Goal: Task Accomplishment & Management: Manage account settings

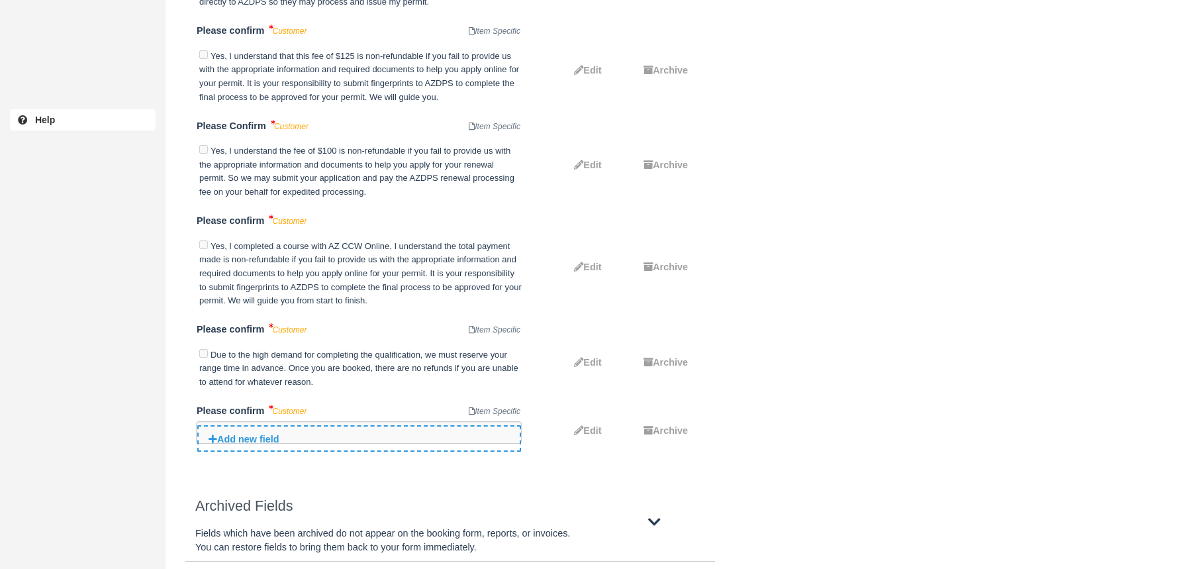
scroll to position [4037, 0]
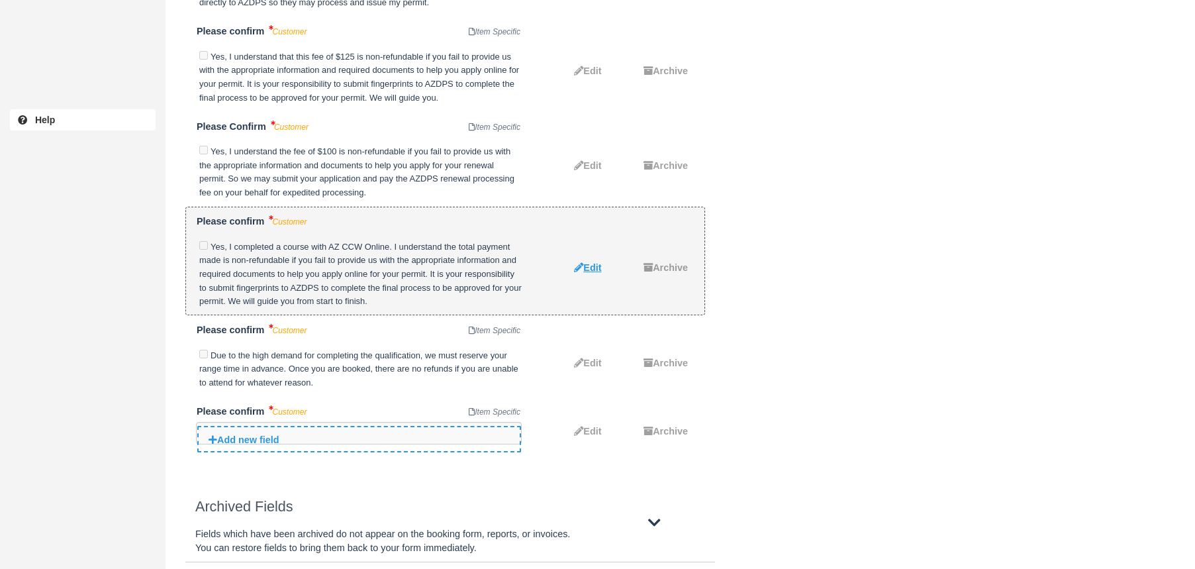
click at [589, 262] on span "Edit" at bounding box center [592, 267] width 18 height 11
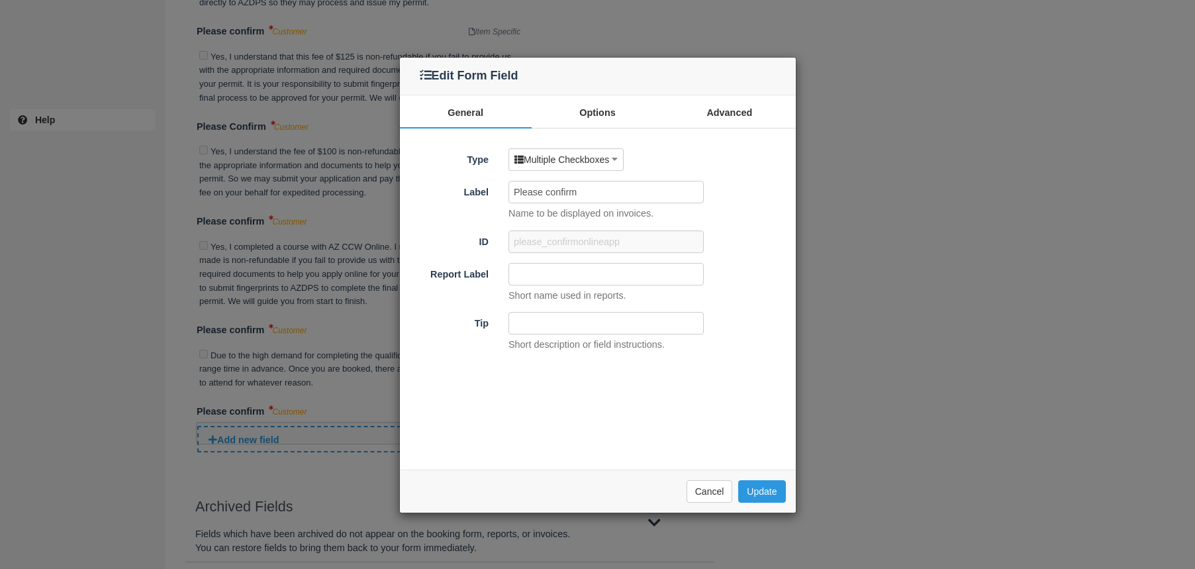
click at [737, 92] on div "Edit Form Field" at bounding box center [598, 77] width 396 height 38
click at [735, 109] on link "Advanced" at bounding box center [729, 111] width 132 height 33
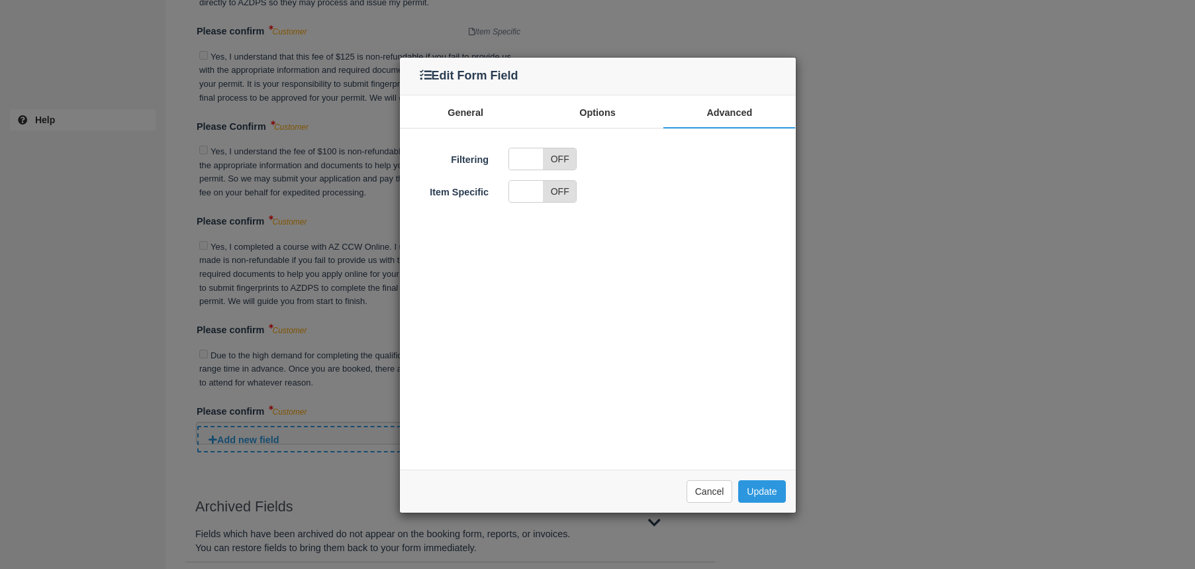
click at [555, 199] on span "OFF" at bounding box center [560, 191] width 34 height 21
checkbox input "true"
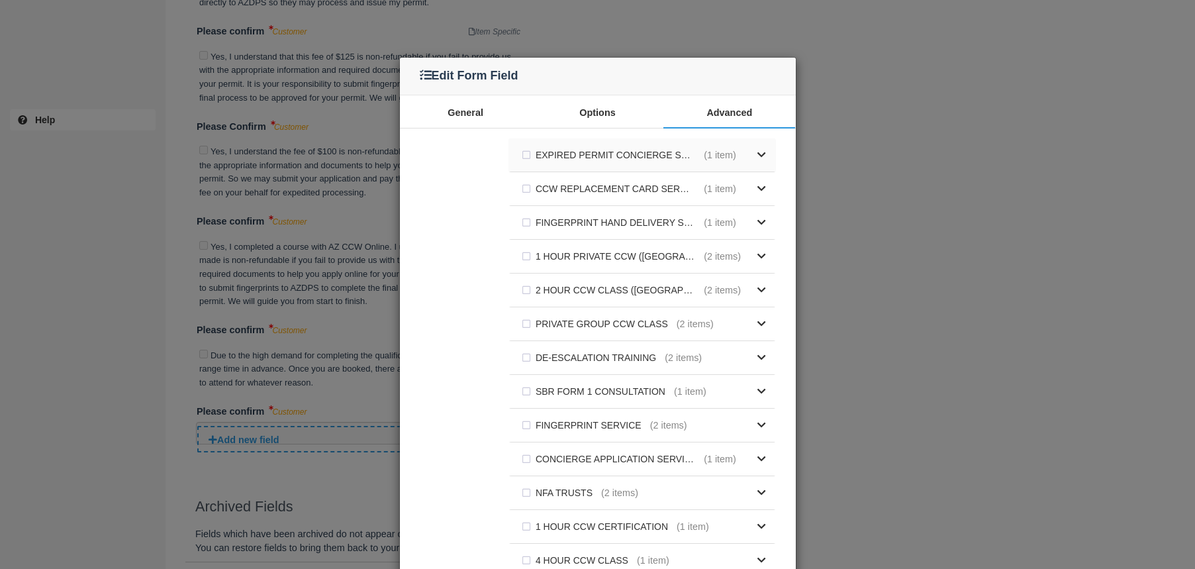
scroll to position [0, 0]
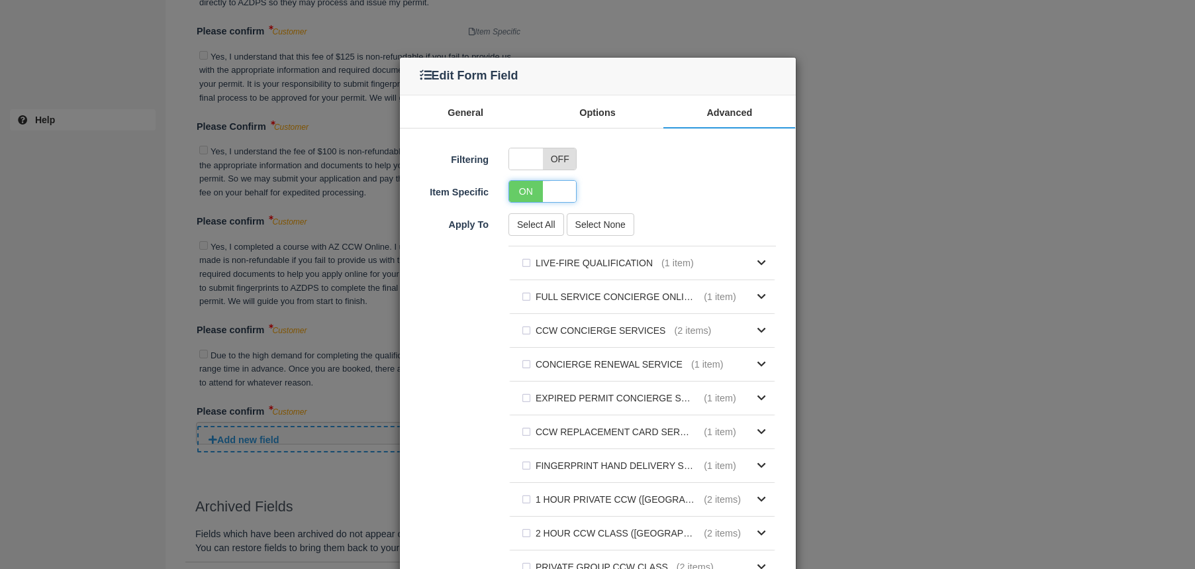
click at [604, 223] on button "Select None" at bounding box center [601, 224] width 68 height 23
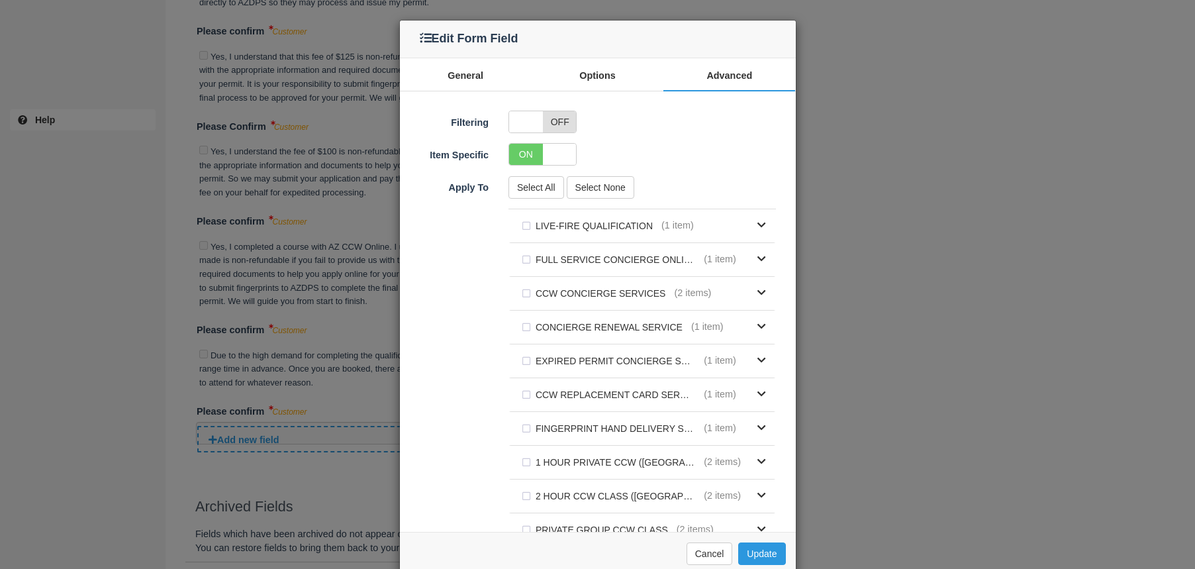
click at [604, 181] on button "Select None" at bounding box center [601, 187] width 68 height 23
click at [757, 554] on button "Update" at bounding box center [761, 553] width 47 height 23
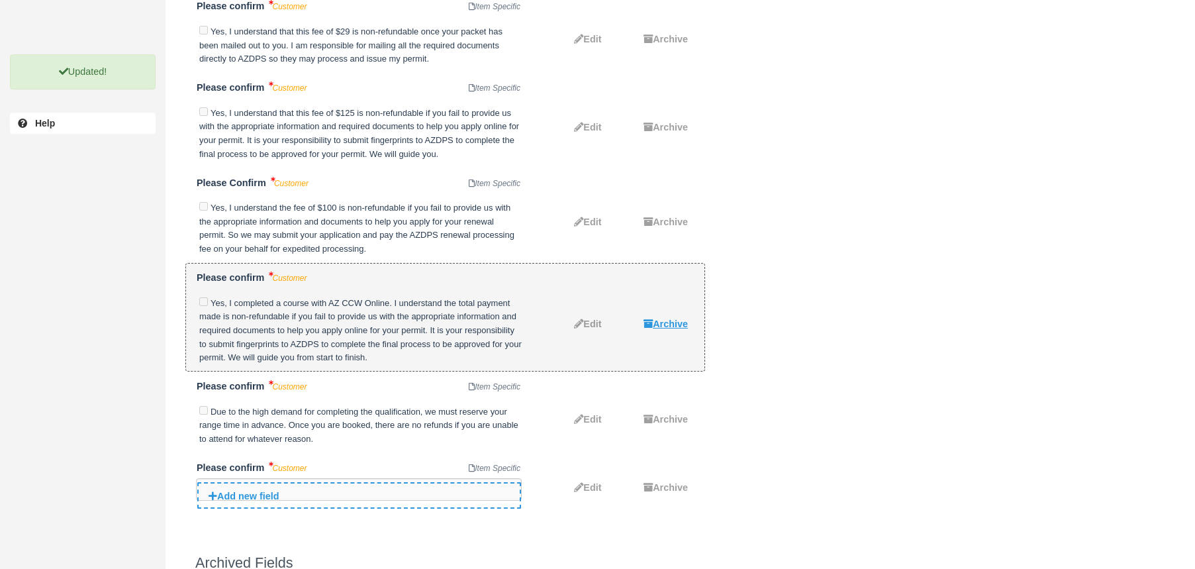
scroll to position [3982, 0]
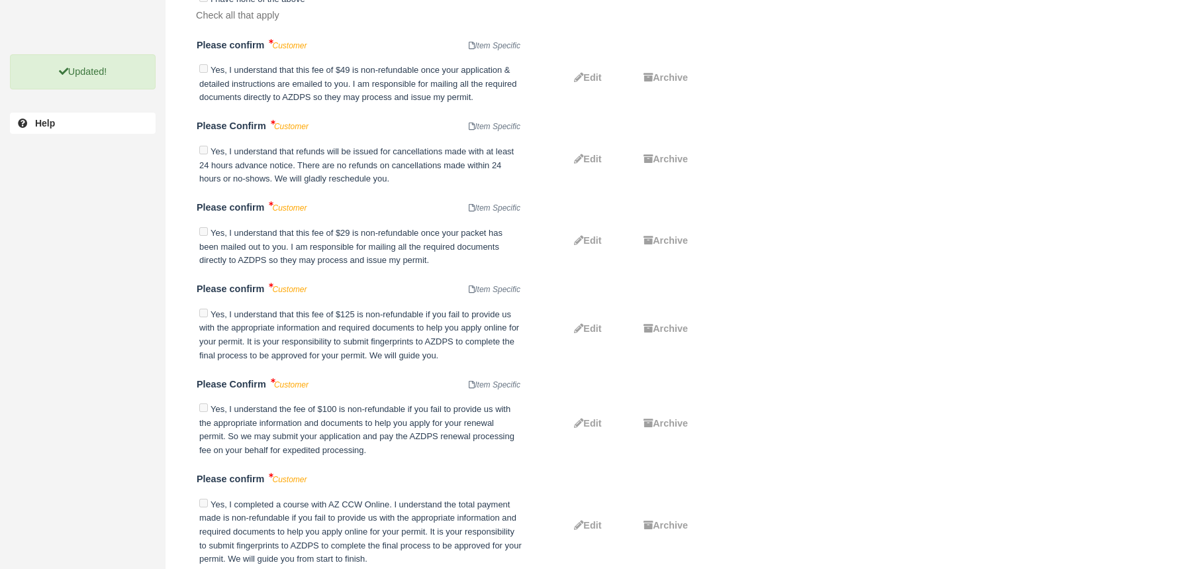
scroll to position [4053, 0]
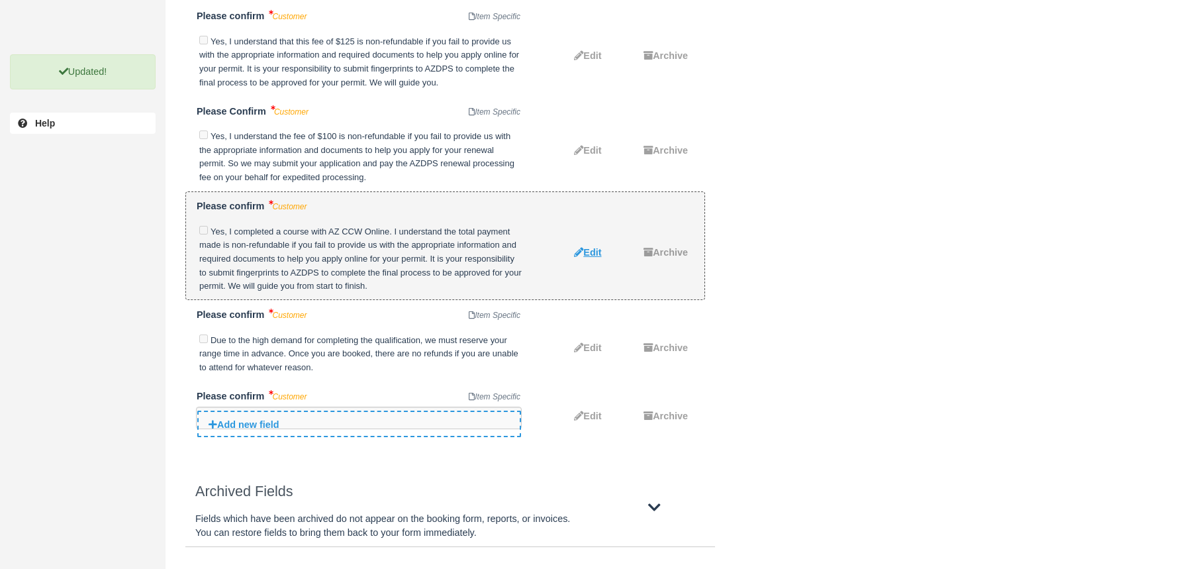
click at [587, 247] on span "Edit" at bounding box center [592, 252] width 18 height 11
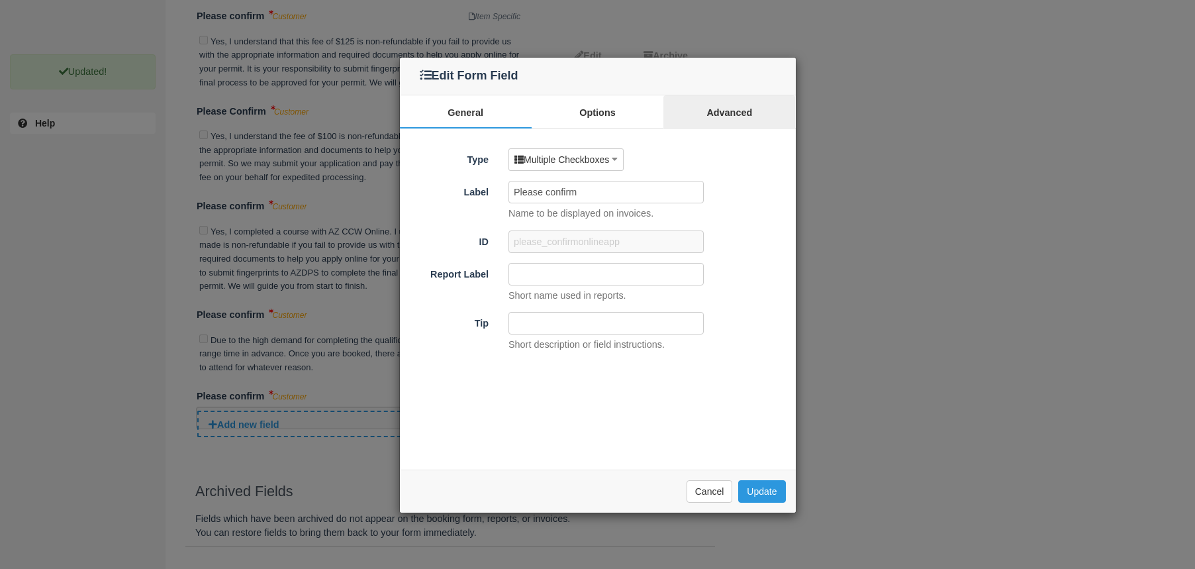
click at [728, 115] on link "Advanced" at bounding box center [729, 111] width 132 height 33
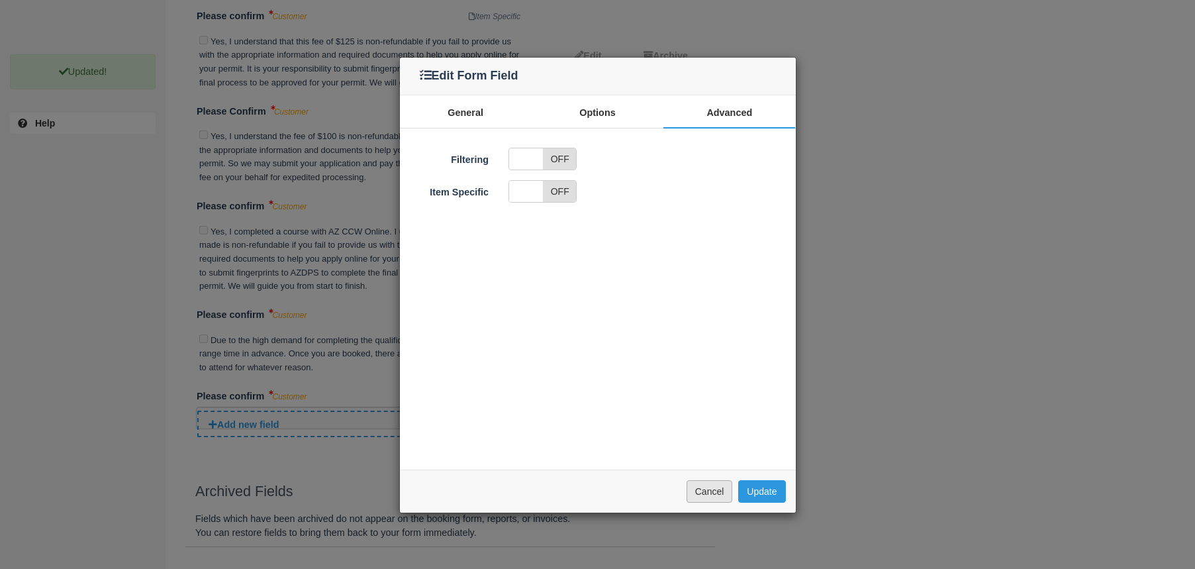
click at [716, 485] on button "Cancel" at bounding box center [709, 491] width 46 height 23
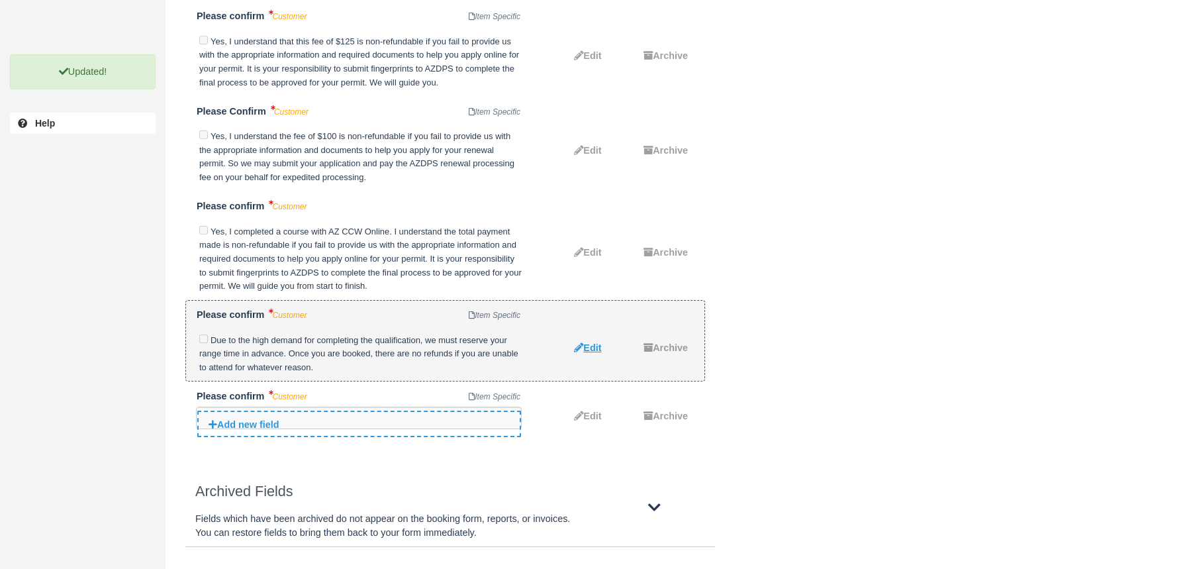
click at [600, 342] on span "Edit" at bounding box center [592, 347] width 18 height 11
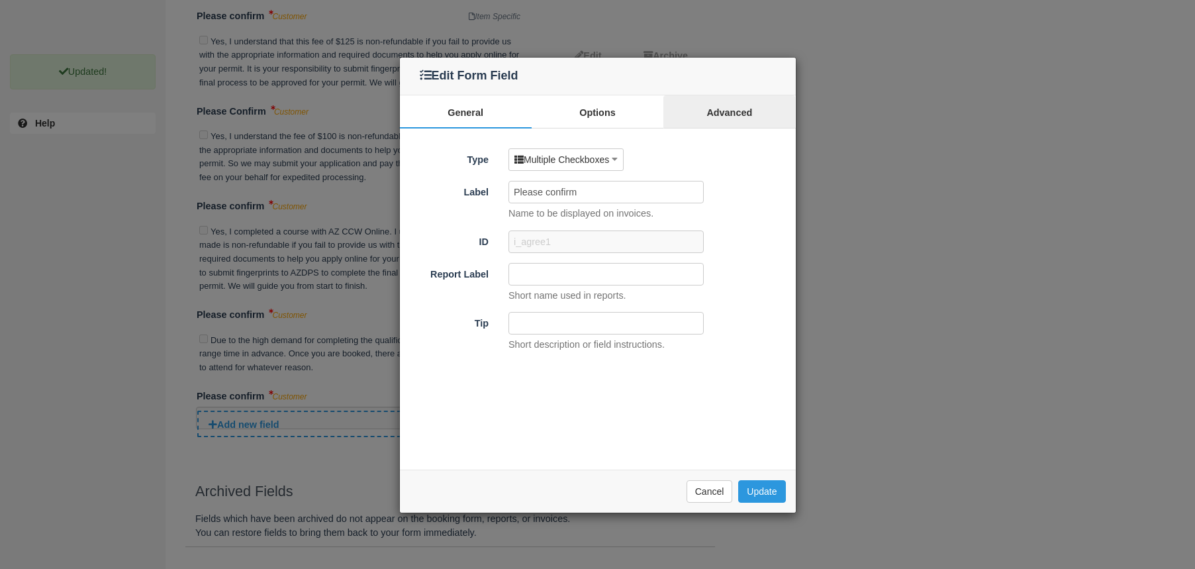
click at [716, 109] on link "Advanced" at bounding box center [729, 111] width 132 height 33
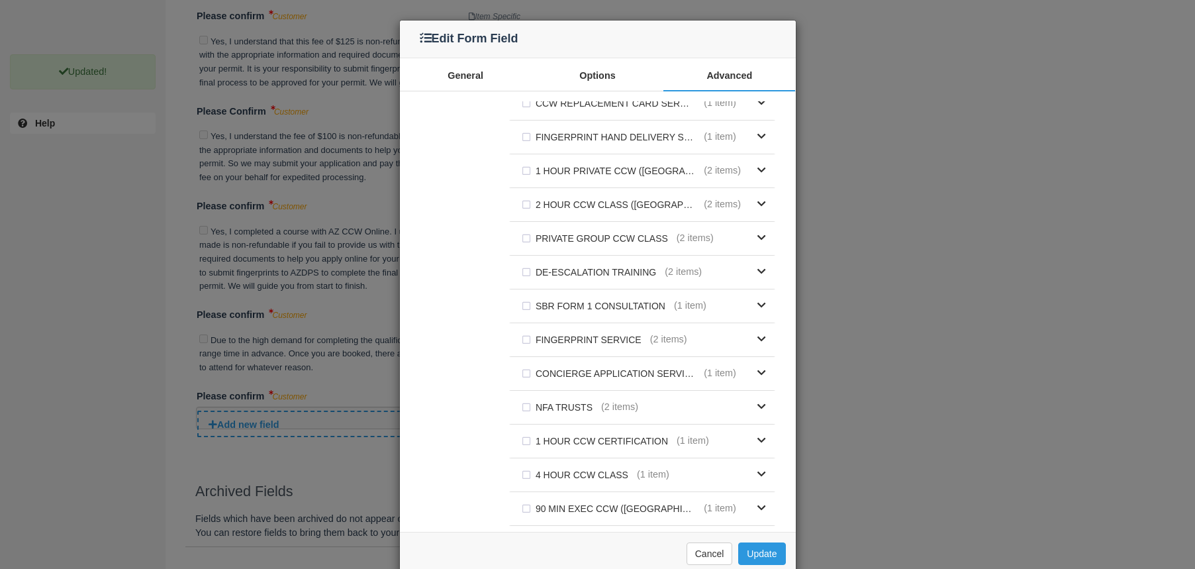
scroll to position [0, 0]
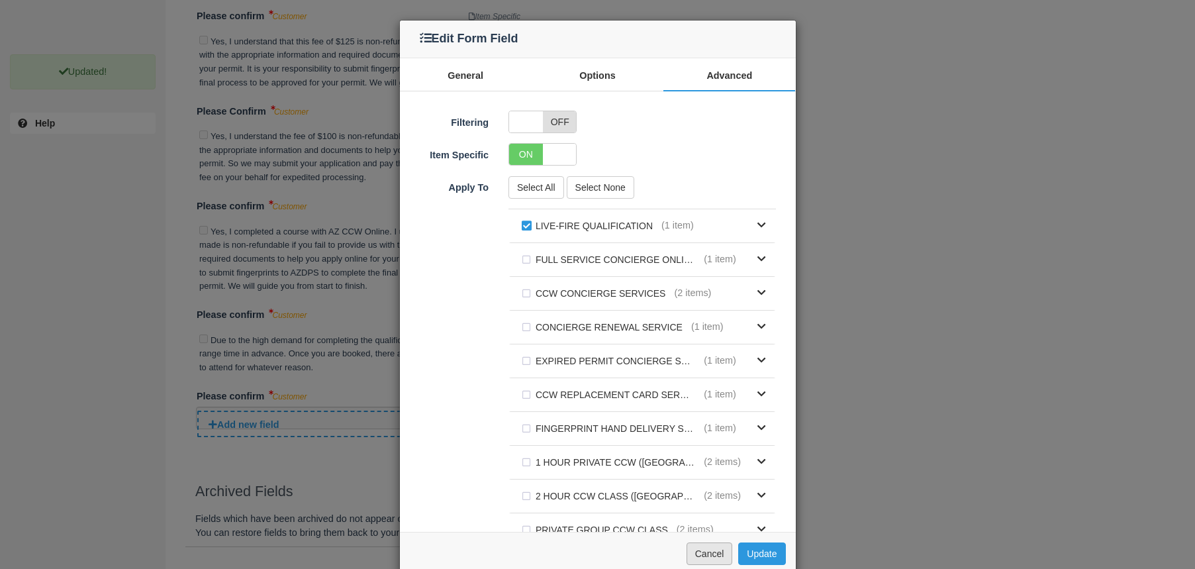
click at [712, 553] on button "Cancel" at bounding box center [709, 553] width 46 height 23
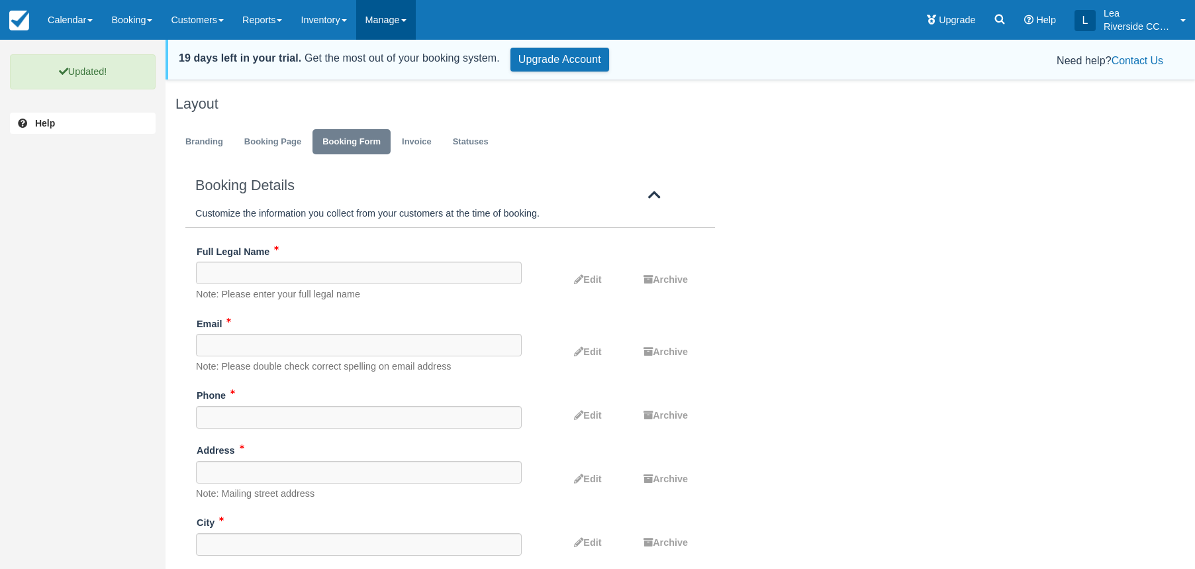
click at [383, 7] on link "Manage" at bounding box center [386, 20] width 60 height 40
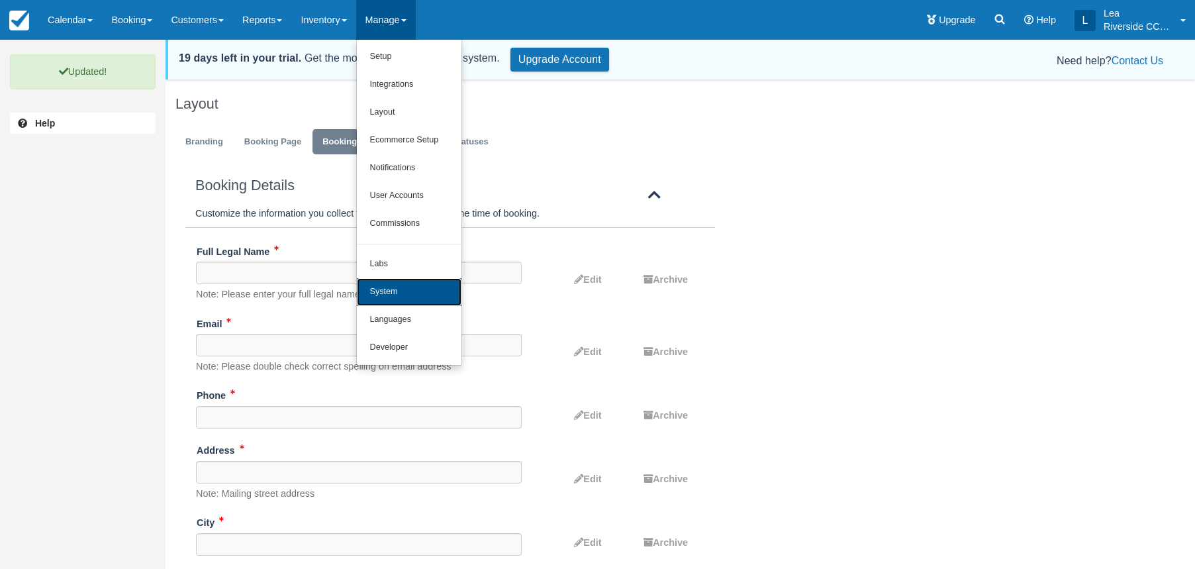
click at [431, 294] on link "System" at bounding box center [409, 292] width 105 height 28
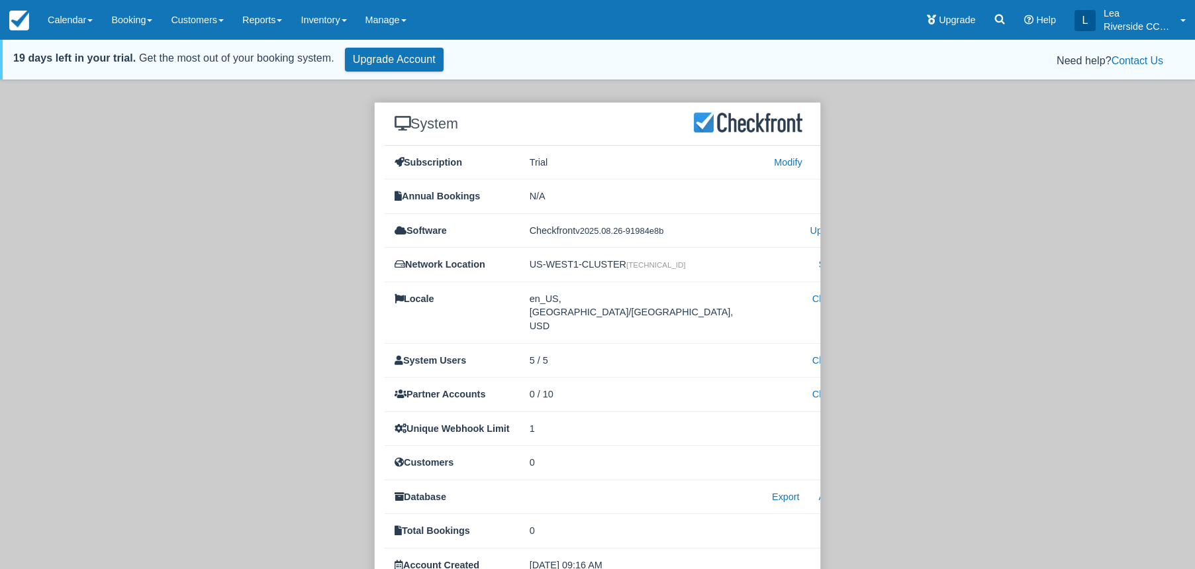
scroll to position [43, 0]
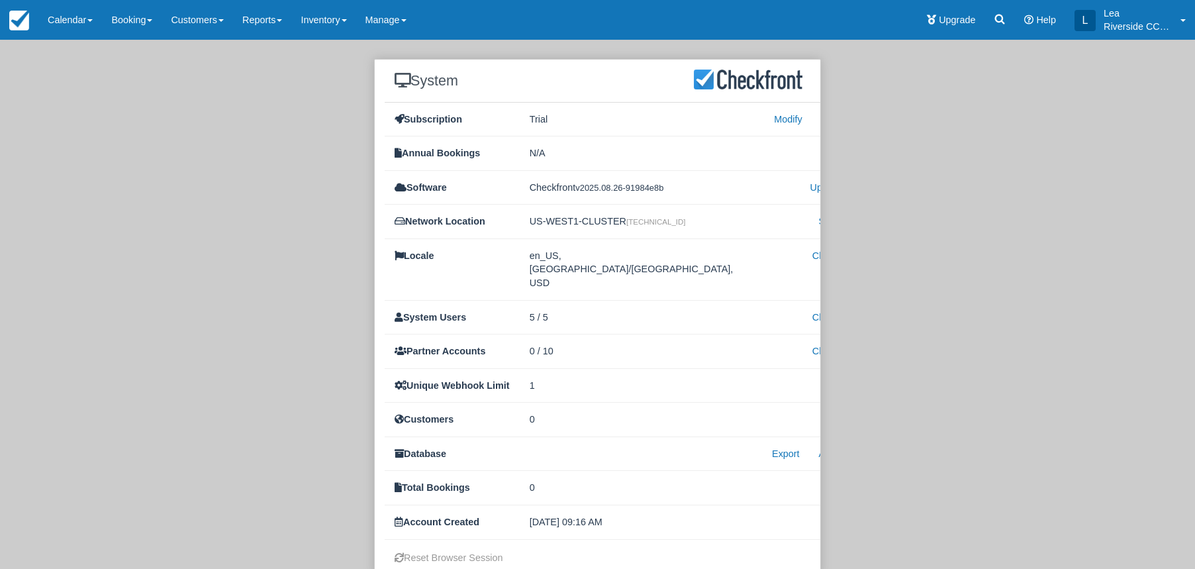
click at [483, 536] on div "System Subscription Trial Modify Close Annual Bookings N/A View Software Checkf…" at bounding box center [597, 317] width 447 height 517
click at [479, 552] on link "Reset Browser Session" at bounding box center [449, 557] width 109 height 11
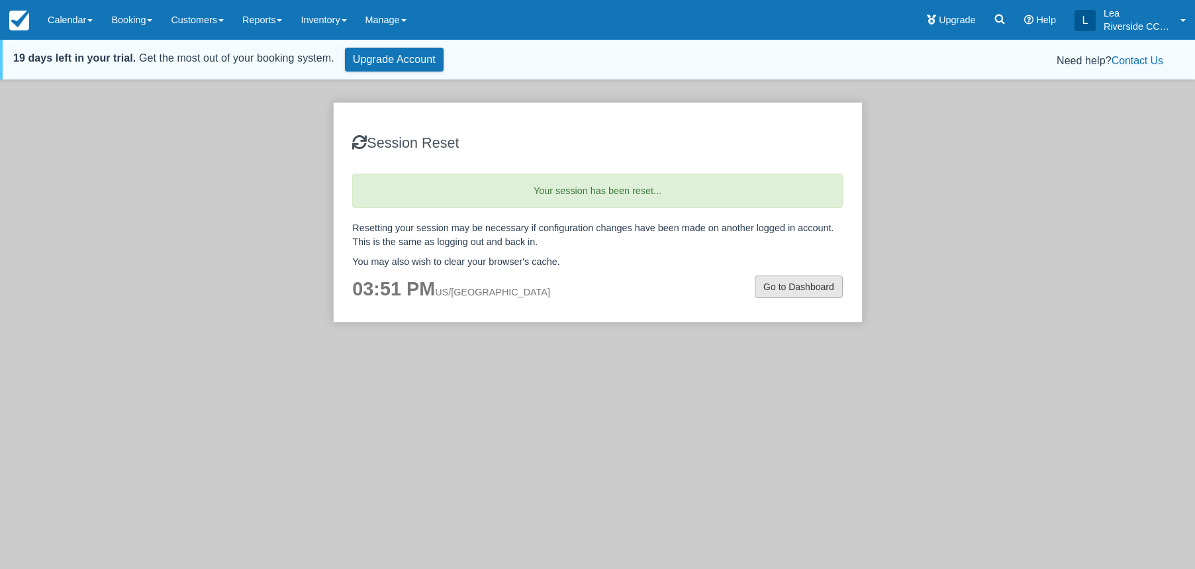
click at [798, 279] on link "Go to Dashboard" at bounding box center [799, 286] width 88 height 23
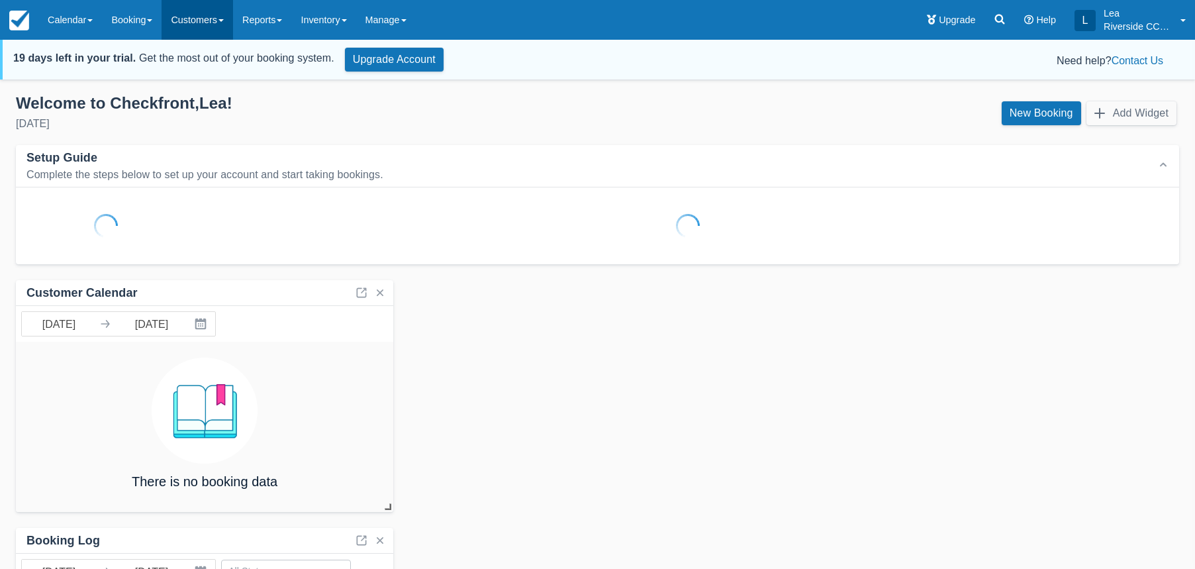
click at [208, 23] on link "Customers" at bounding box center [197, 20] width 71 height 40
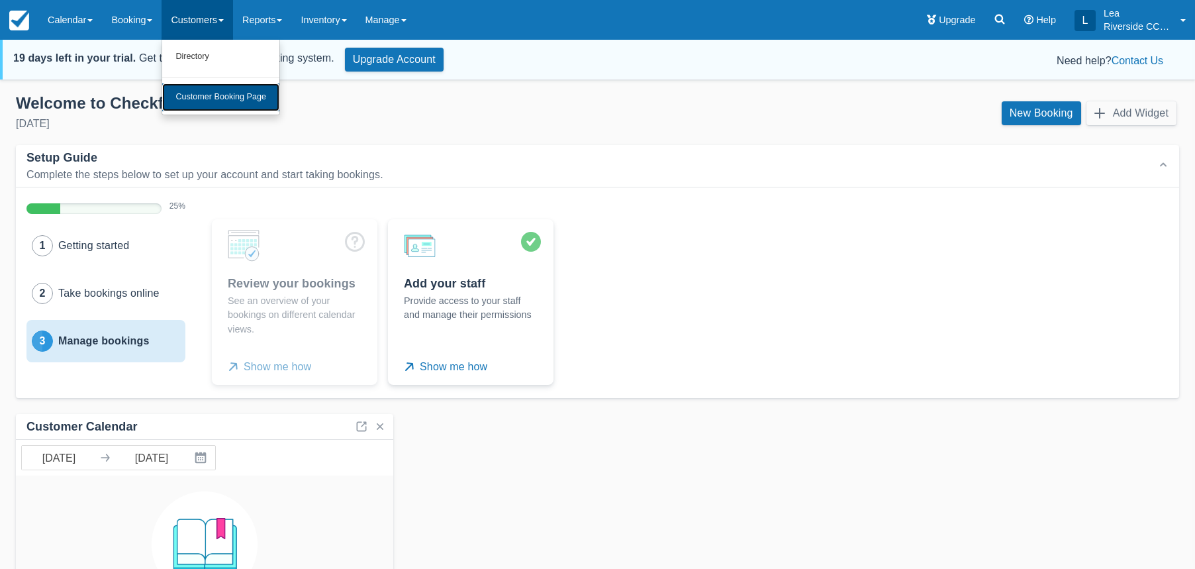
click at [222, 99] on link "Customer Booking Page" at bounding box center [220, 97] width 117 height 28
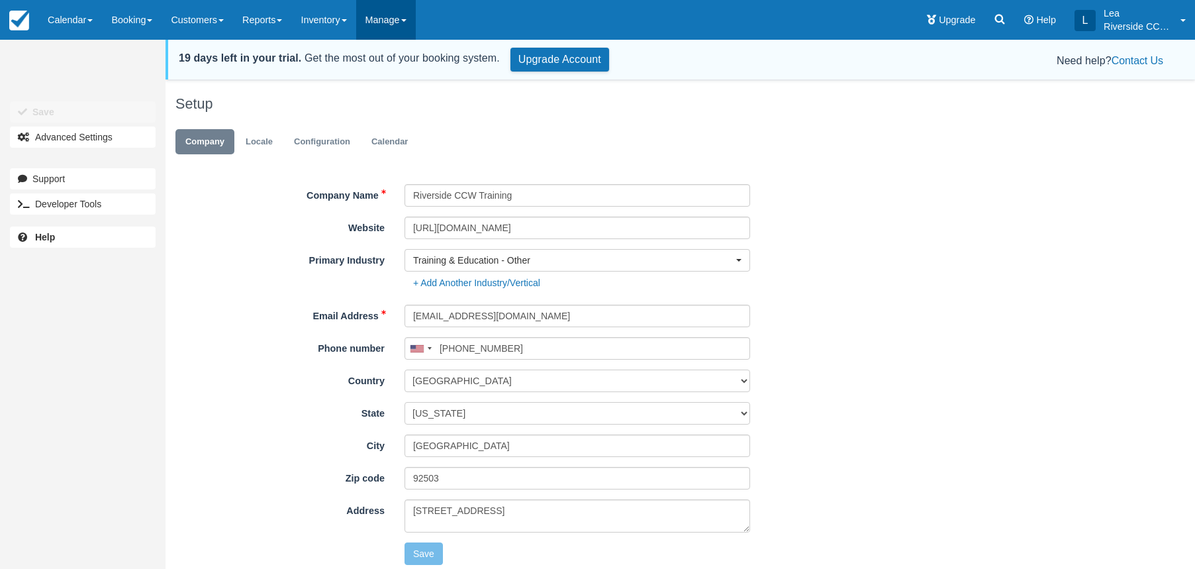
click at [400, 26] on link "Manage" at bounding box center [386, 20] width 60 height 40
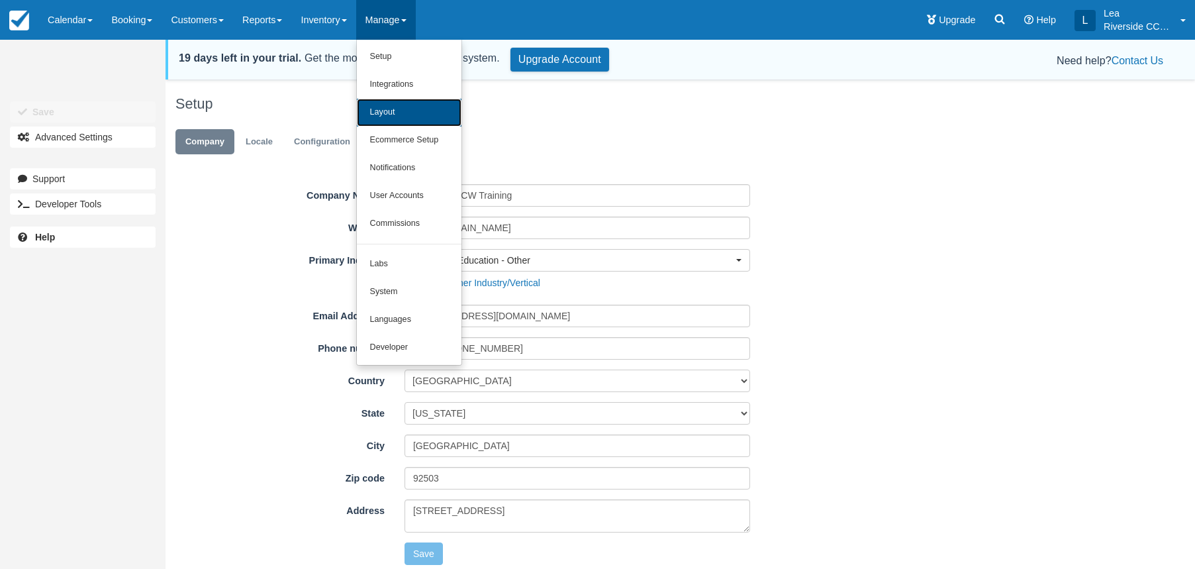
click at [411, 118] on link "Layout" at bounding box center [409, 113] width 105 height 28
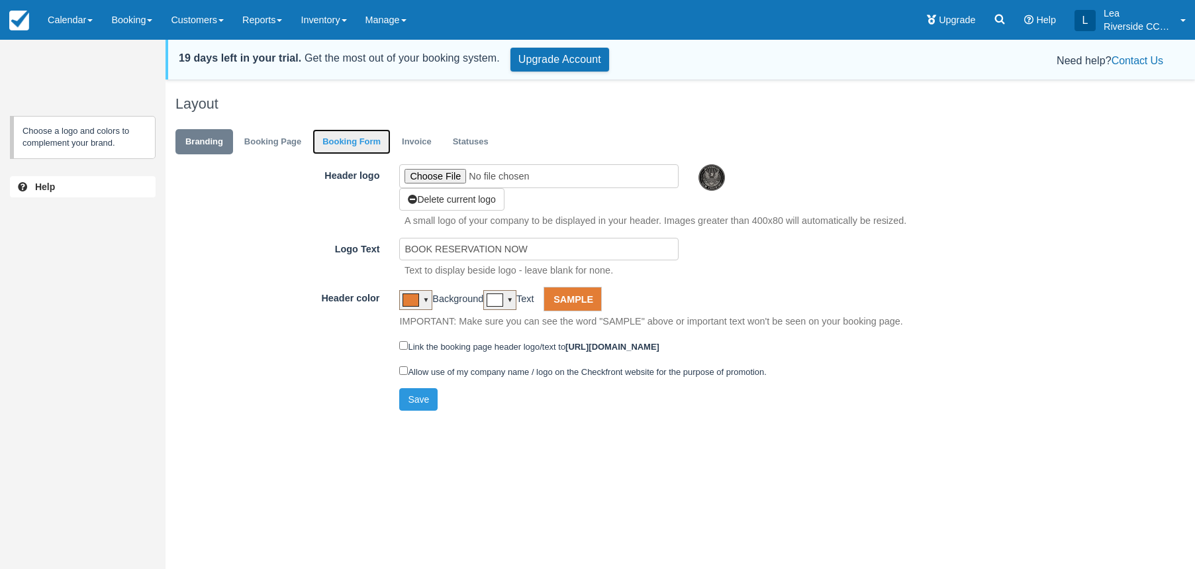
click at [367, 143] on link "Booking Form" at bounding box center [351, 142] width 78 height 26
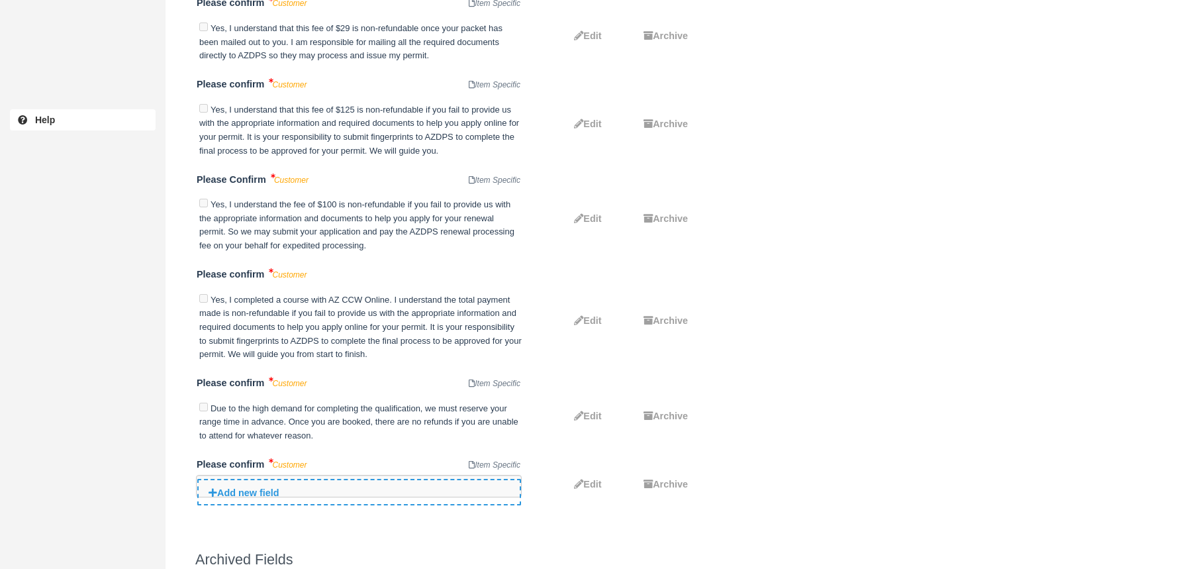
scroll to position [3982, 0]
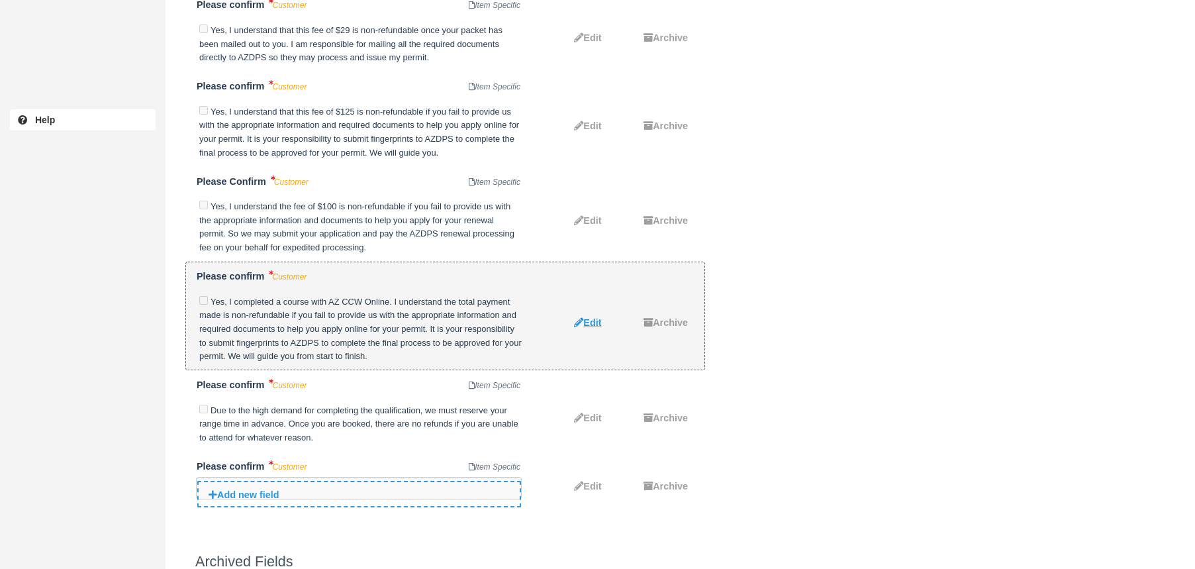
click at [594, 317] on span "Edit" at bounding box center [592, 322] width 18 height 11
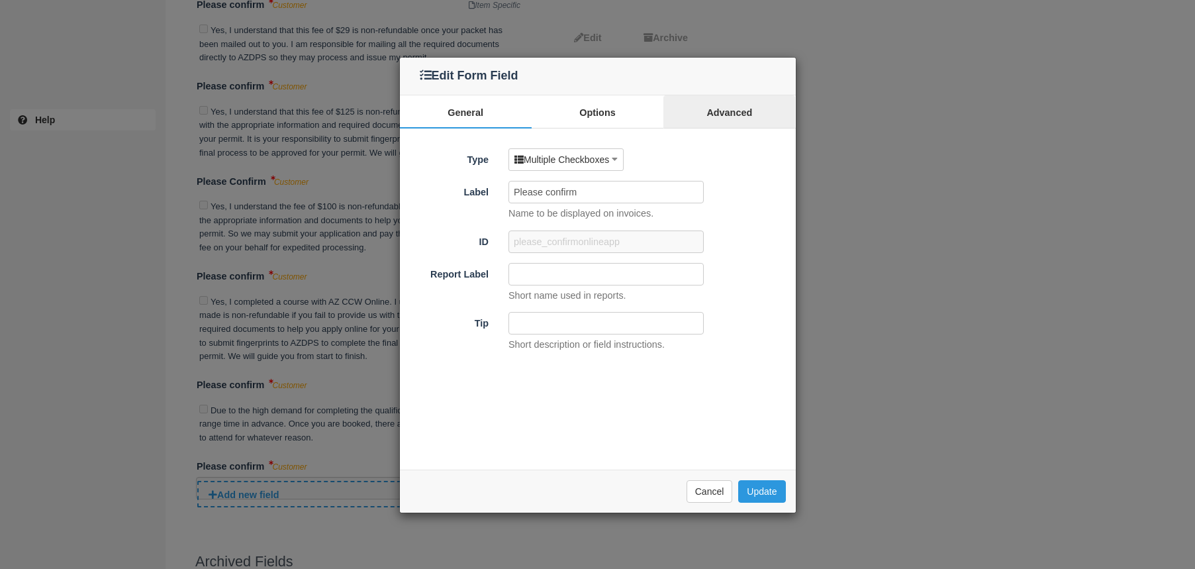
click at [710, 115] on link "Advanced" at bounding box center [729, 111] width 132 height 33
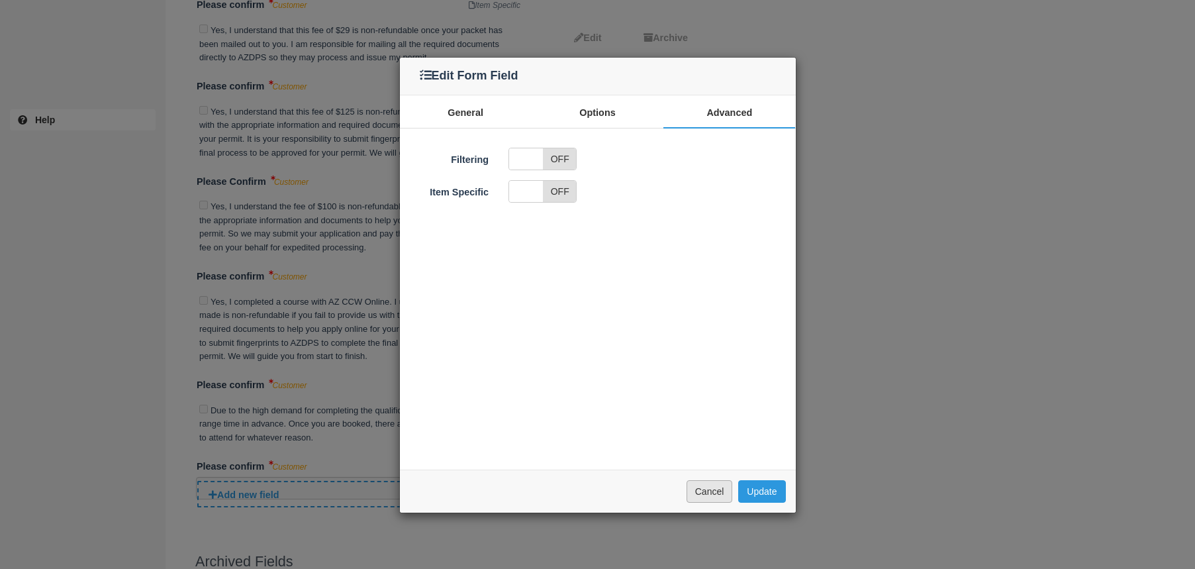
click at [707, 490] on button "Cancel" at bounding box center [709, 491] width 46 height 23
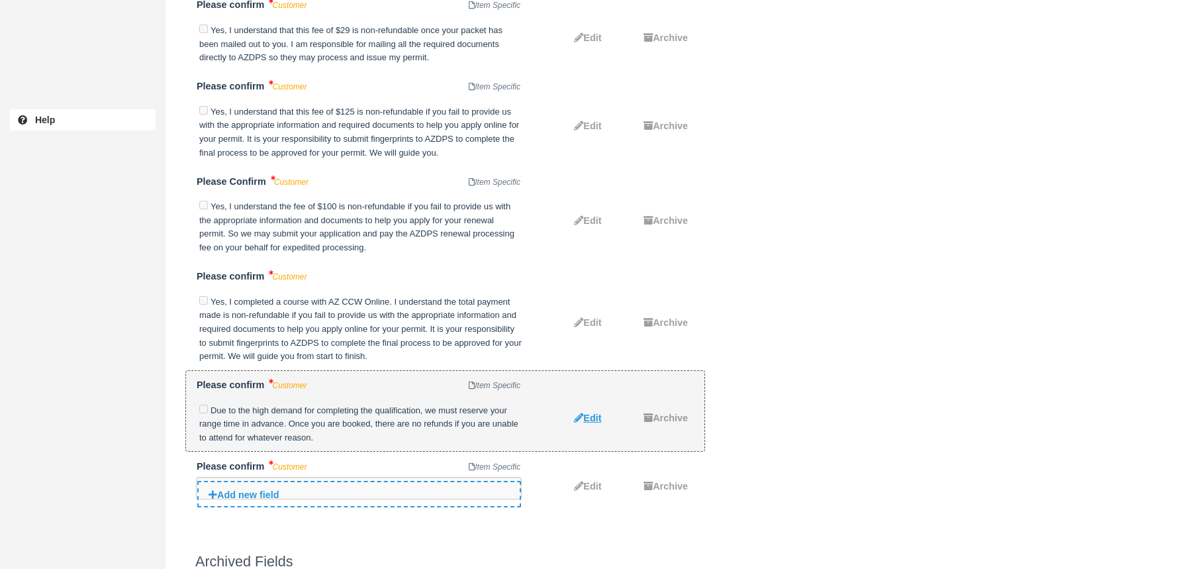
click at [590, 412] on span "Edit" at bounding box center [592, 417] width 18 height 11
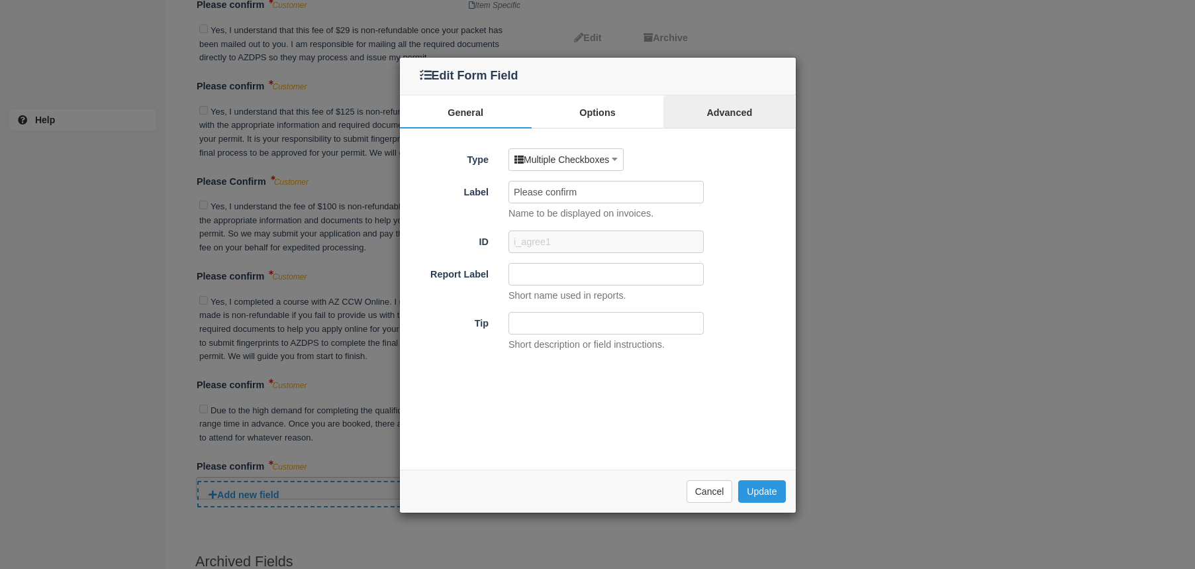
click at [719, 118] on link "Advanced" at bounding box center [729, 111] width 132 height 33
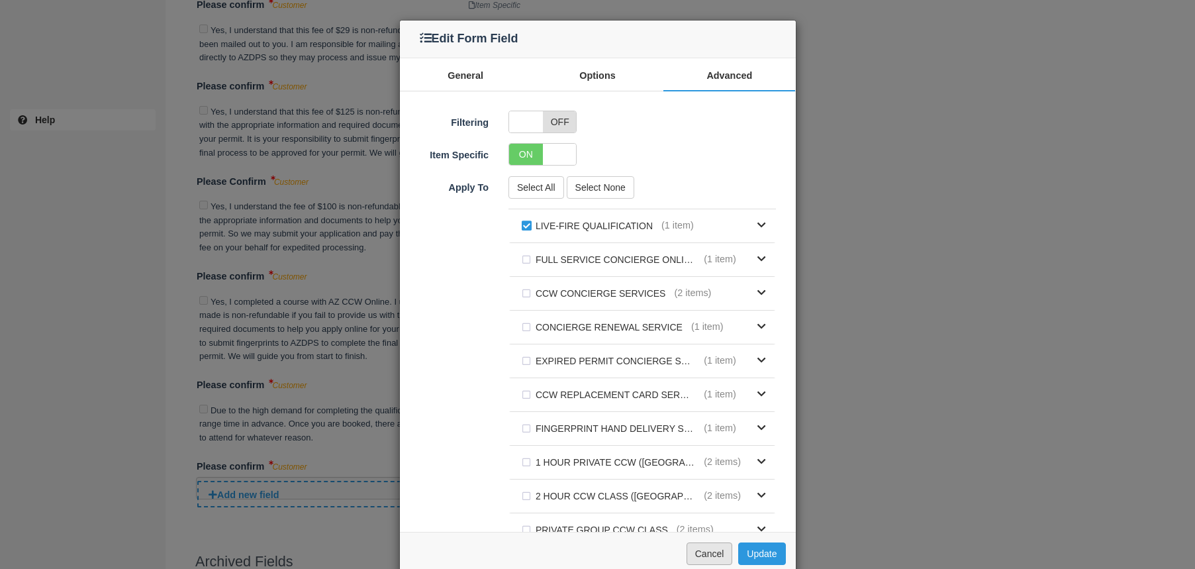
click at [713, 554] on button "Cancel" at bounding box center [709, 553] width 46 height 23
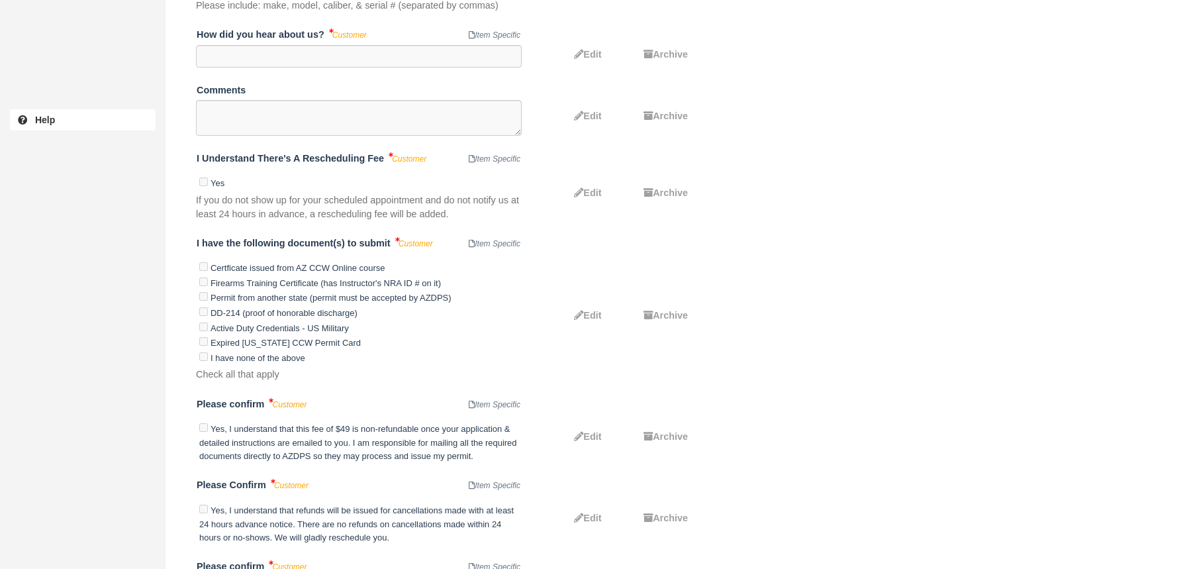
scroll to position [4053, 0]
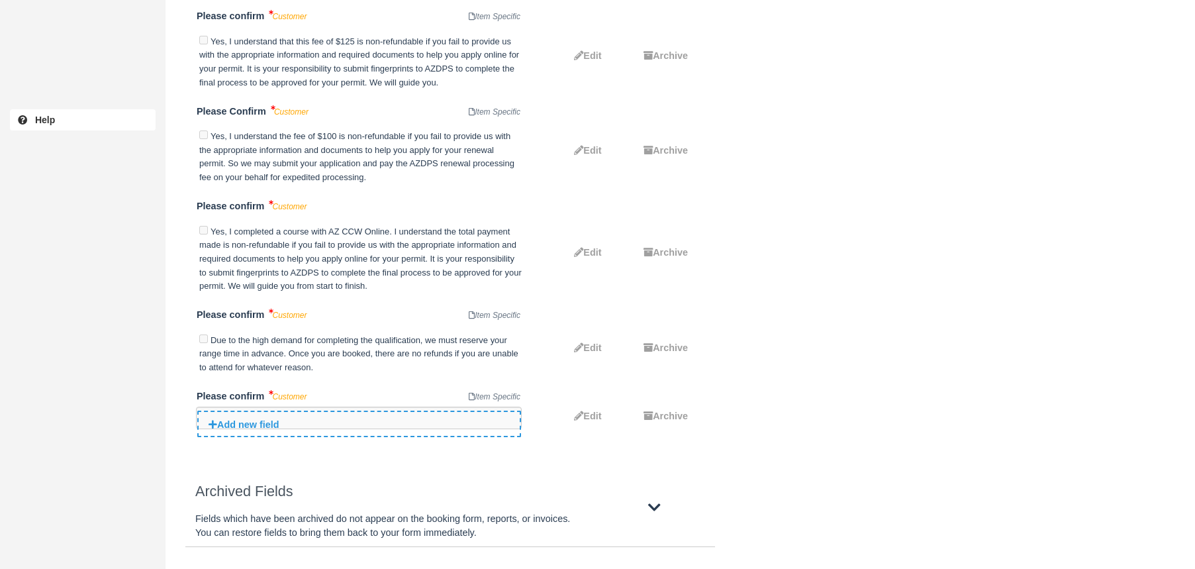
click at [656, 512] on icon at bounding box center [654, 507] width 13 height 15
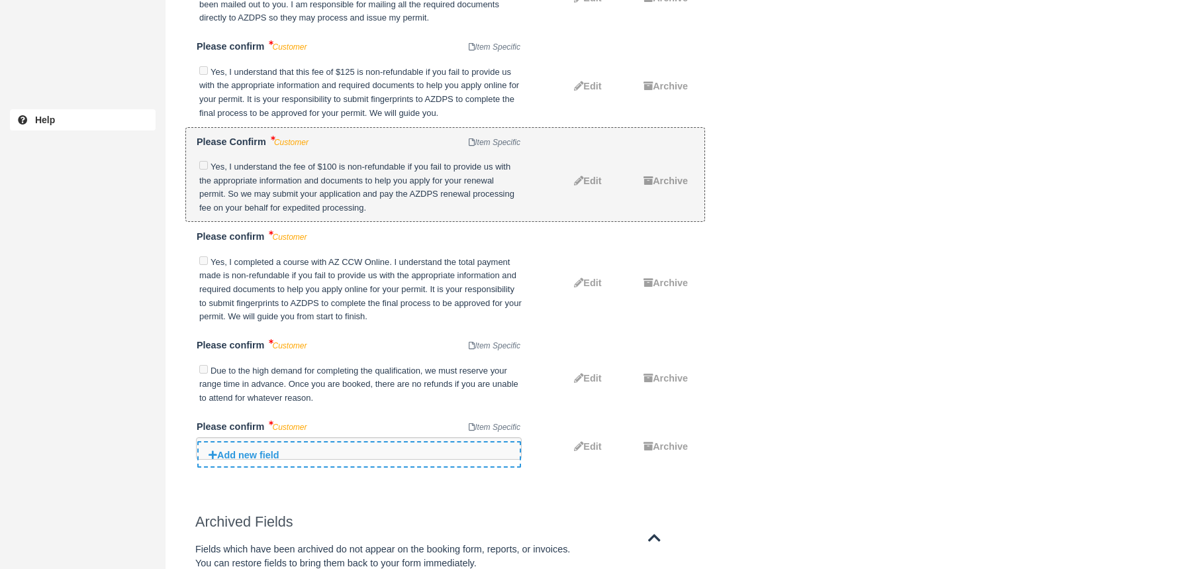
scroll to position [4033, 0]
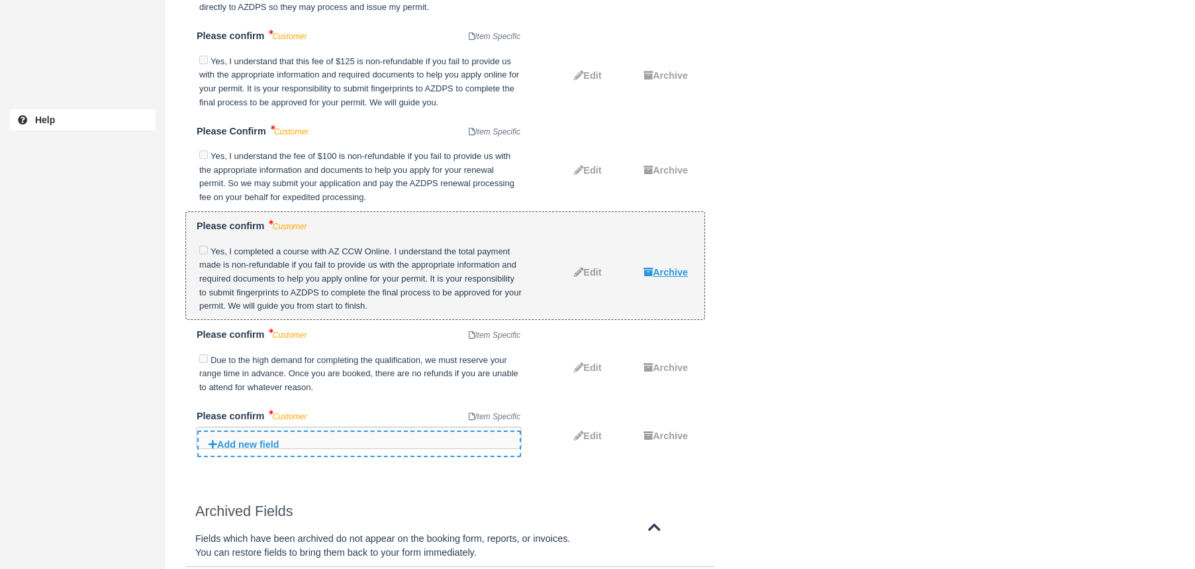
click at [663, 267] on span "Archive" at bounding box center [670, 272] width 35 height 11
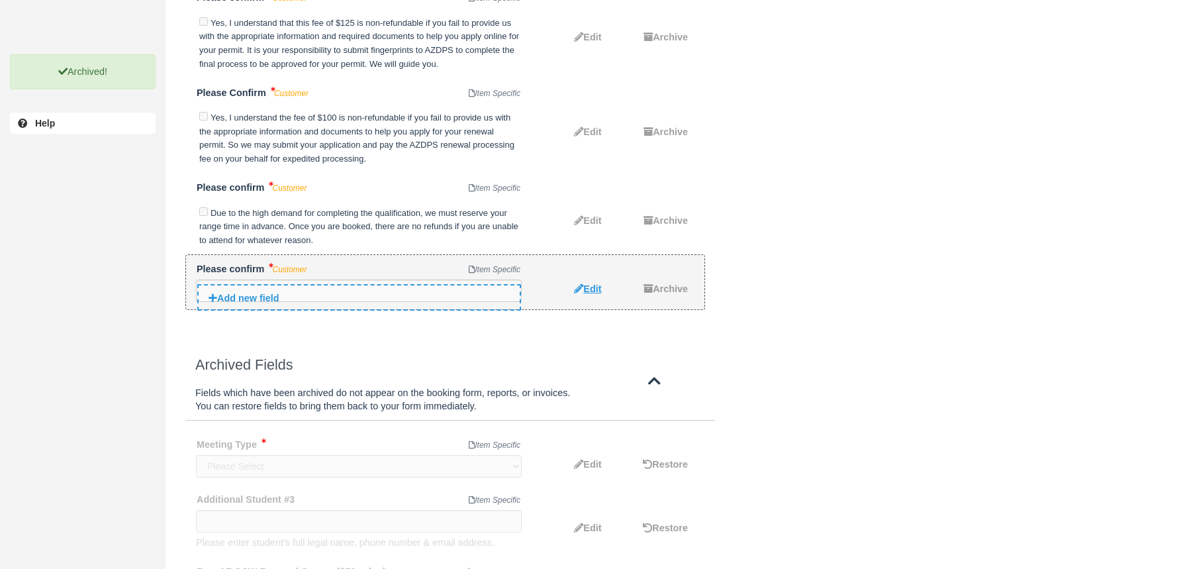
scroll to position [4773, 0]
